Goal: Information Seeking & Learning: Learn about a topic

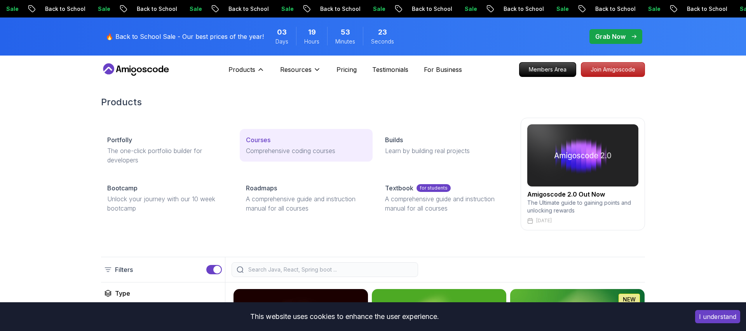
click at [257, 142] on p "Courses" at bounding box center [258, 139] width 24 height 9
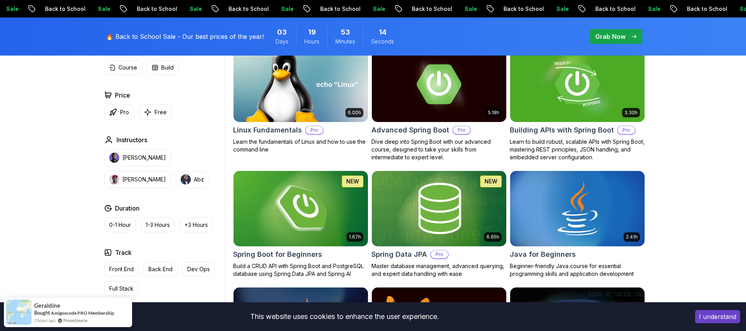
scroll to position [251, 0]
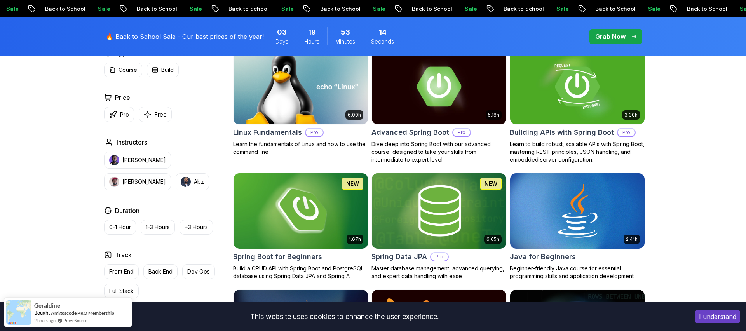
click at [314, 193] on img at bounding box center [300, 210] width 141 height 79
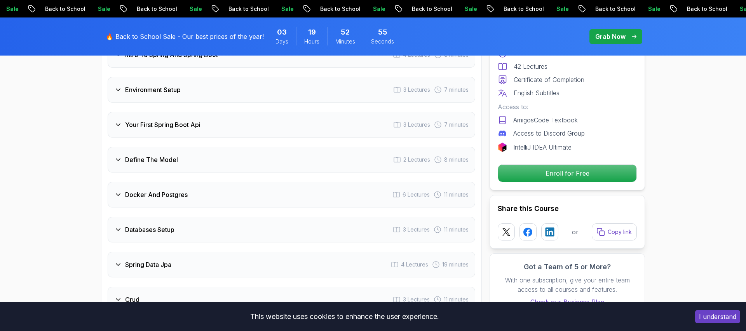
scroll to position [1115, 0]
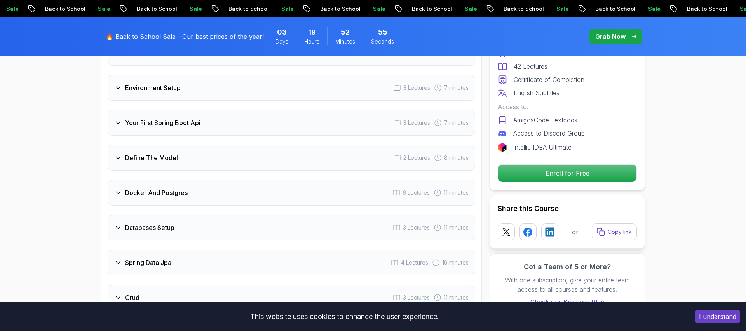
click at [242, 180] on div "Docker And Postgres 6 Lectures 11 minutes" at bounding box center [292, 193] width 368 height 26
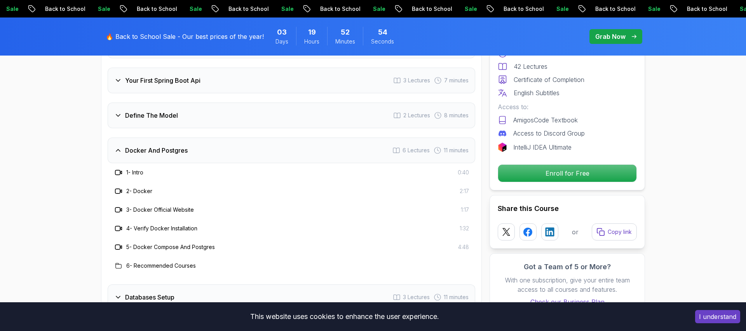
scroll to position [1120, 0]
click at [121, 245] on icon at bounding box center [121, 246] width 2 height 3
click at [145, 243] on h3 "5 - Docker Compose And Postgres" at bounding box center [170, 247] width 89 height 8
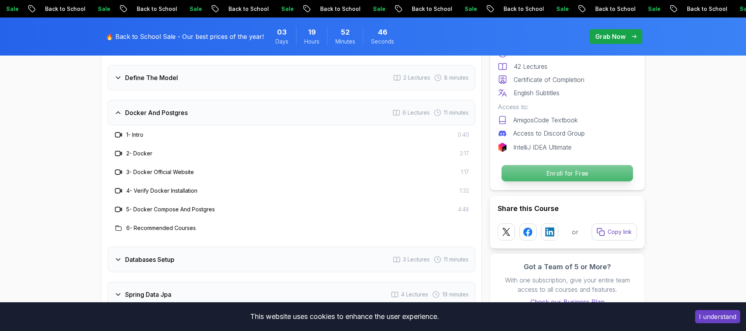
click at [536, 178] on p "Enroll for Free" at bounding box center [567, 173] width 131 height 16
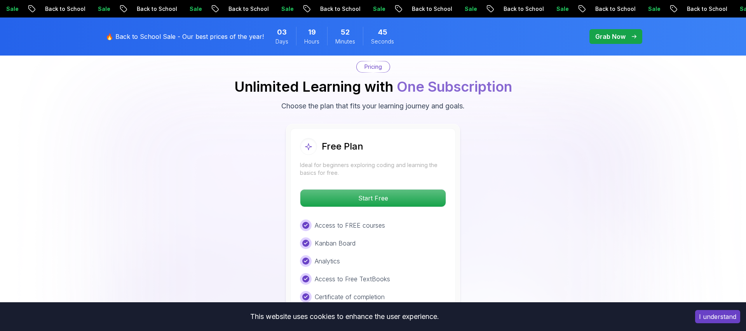
scroll to position [1656, 0]
click at [385, 190] on p "Start Free" at bounding box center [373, 198] width 138 height 16
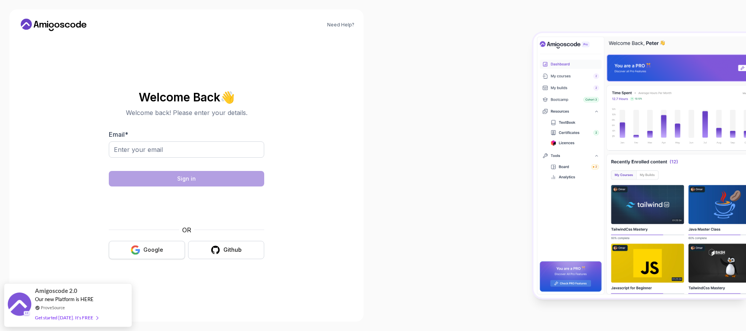
click at [140, 248] on icon "button" at bounding box center [136, 250] width 10 height 10
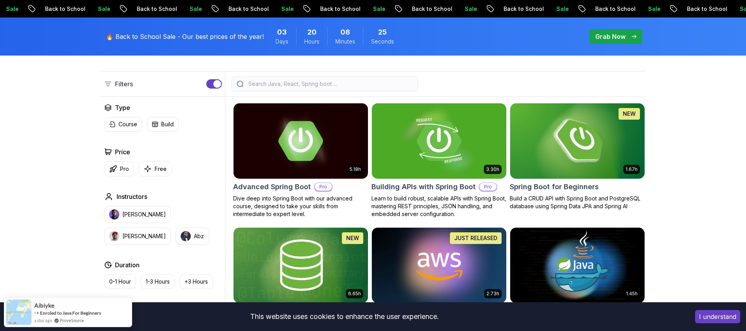
scroll to position [185, 0]
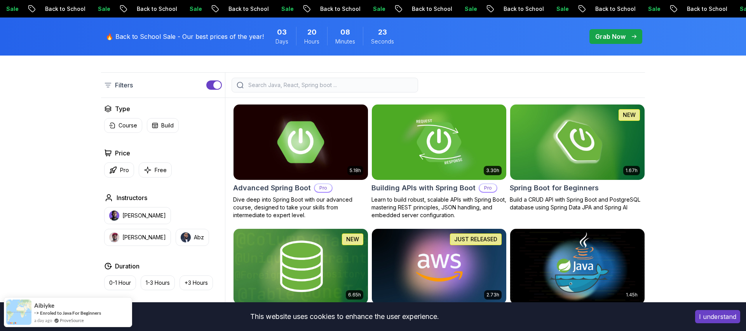
click at [323, 152] on img at bounding box center [300, 142] width 141 height 79
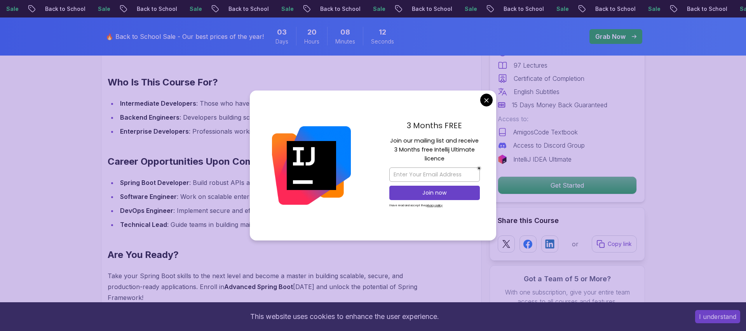
scroll to position [775, 0]
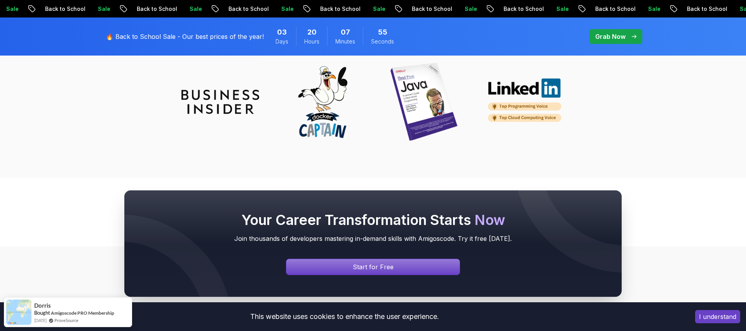
scroll to position [3004, 0]
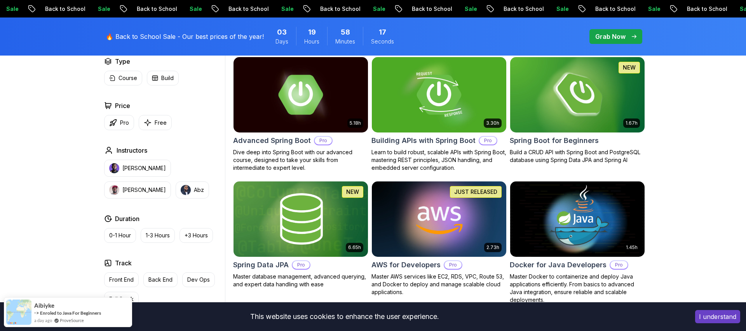
scroll to position [220, 0]
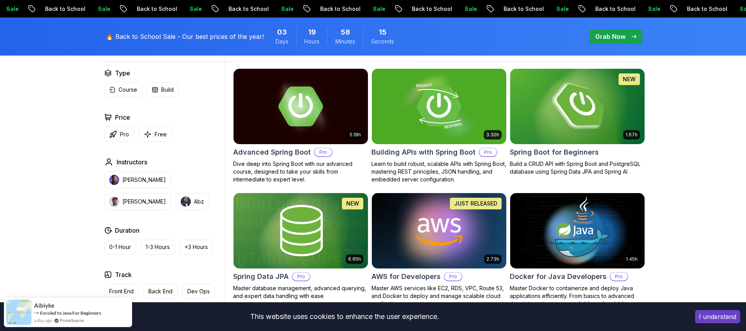
click at [562, 118] on img at bounding box center [577, 106] width 141 height 79
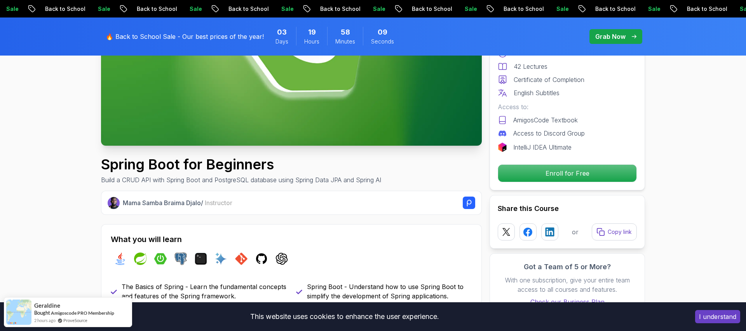
scroll to position [163, 0]
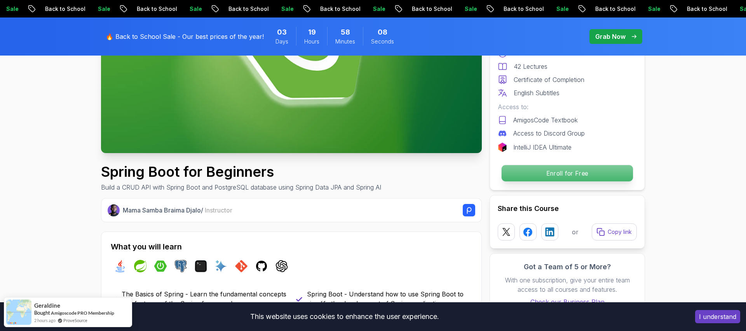
click at [571, 171] on p "Enroll for Free" at bounding box center [567, 173] width 131 height 16
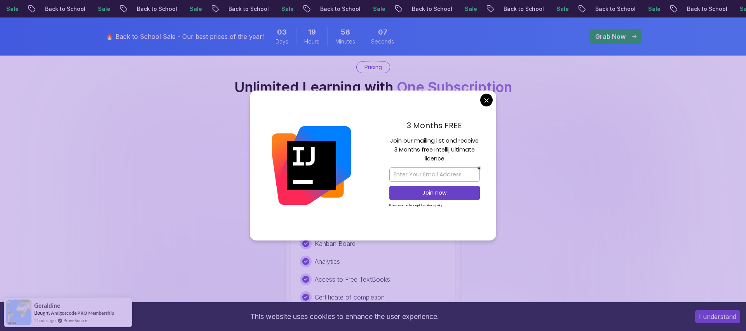
scroll to position [1582, 0]
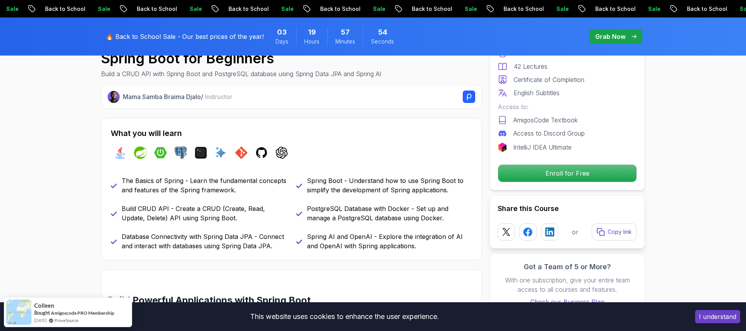
scroll to position [0, 0]
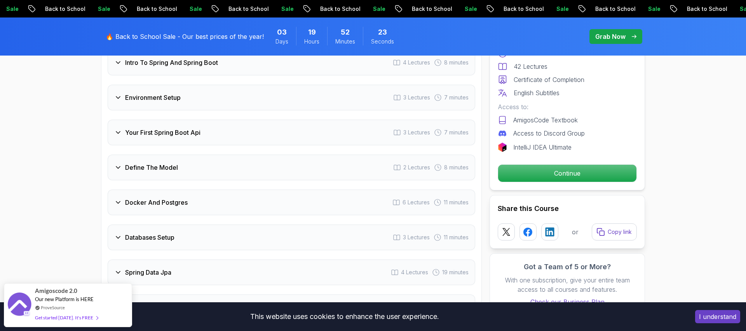
scroll to position [1105, 0]
click at [329, 189] on div "Docker And Postgres 6 Lectures 11 minutes" at bounding box center [292, 202] width 368 height 26
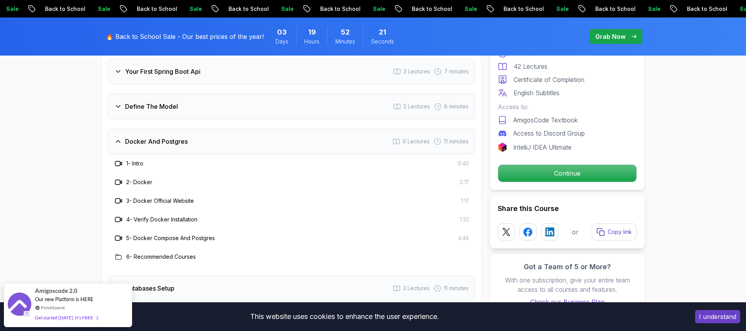
scroll to position [1130, 0]
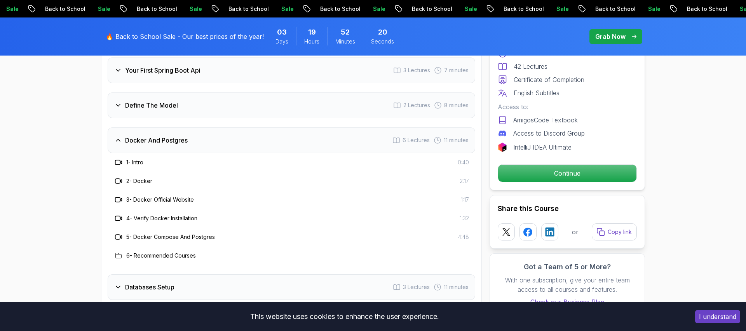
click at [166, 233] on h3 "5 - Docker Compose And Postgres" at bounding box center [170, 237] width 89 height 8
click at [118, 233] on icon at bounding box center [119, 237] width 8 height 8
click at [519, 174] on p "Continue" at bounding box center [567, 173] width 131 height 16
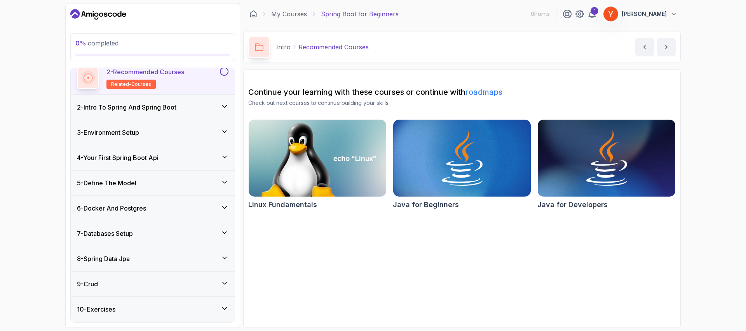
click at [182, 201] on div "6 - Docker And Postgres" at bounding box center [153, 208] width 164 height 25
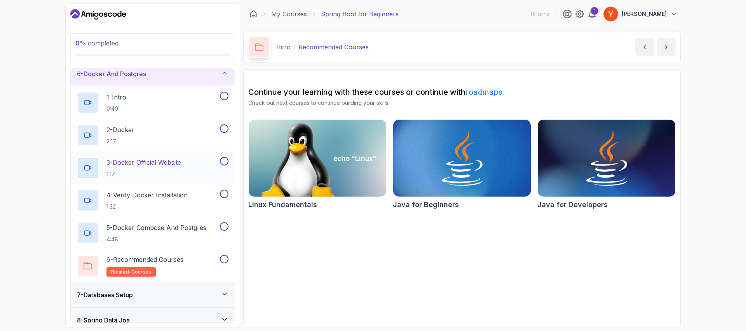
scroll to position [134, 0]
click at [174, 235] on p "4:48" at bounding box center [156, 239] width 100 height 8
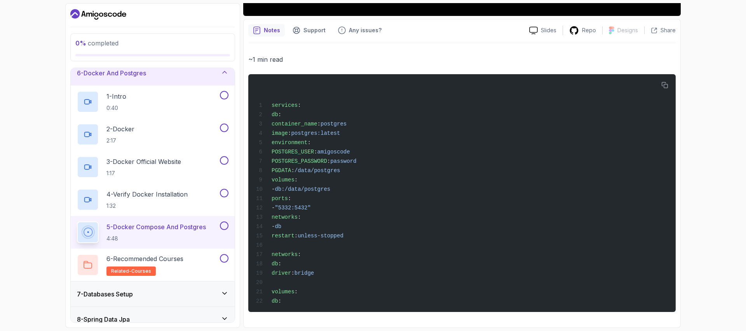
scroll to position [308, 0]
click at [667, 82] on icon "button" at bounding box center [665, 85] width 6 height 6
click at [700, 120] on div "0 % completed 1 - Intro 2 - Intro To Spring And Spring Boot 3 - Environment Set…" at bounding box center [373, 165] width 746 height 331
